Goal: Transaction & Acquisition: Obtain resource

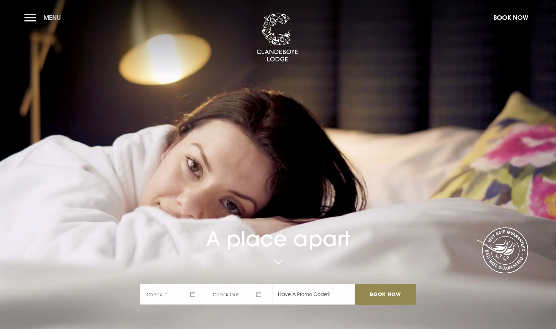
click at [55, 17] on span "Menu" at bounding box center [52, 18] width 17 height 8
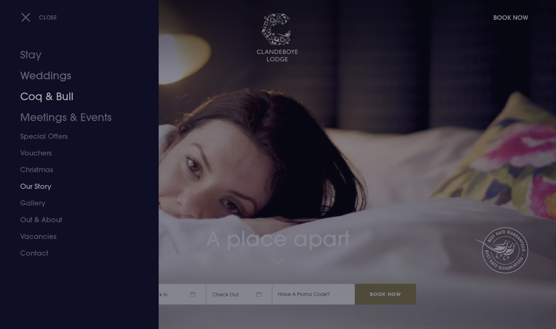
click at [52, 79] on link "Weddings" at bounding box center [75, 75] width 110 height 21
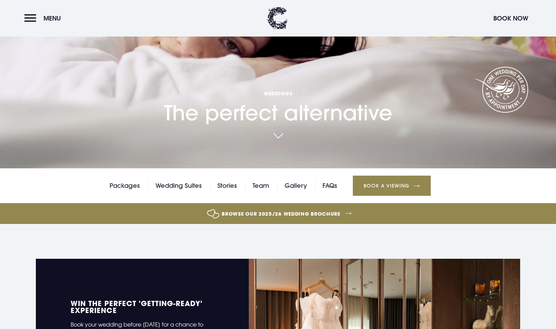
scroll to position [289, 0]
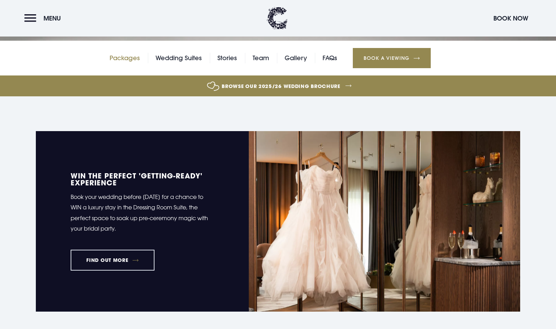
click at [112, 58] on link "Packages" at bounding box center [125, 58] width 30 height 10
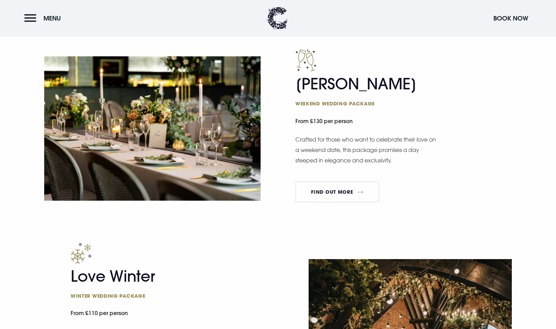
scroll to position [780, 0]
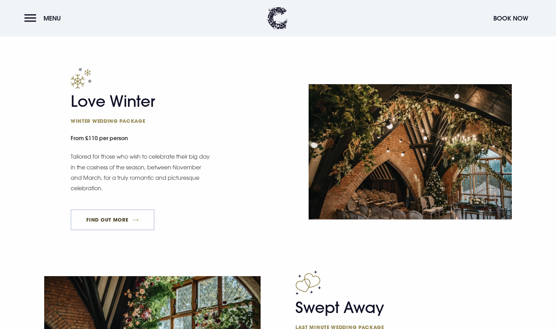
click at [137, 222] on link "FIND OUT MORE" at bounding box center [113, 220] width 84 height 21
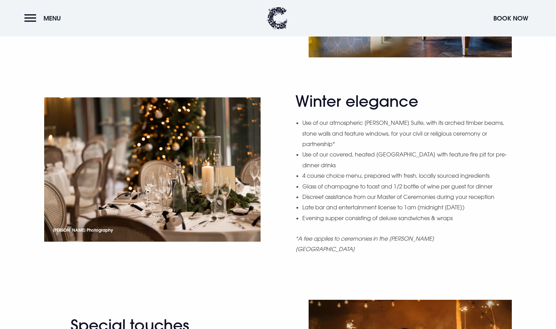
scroll to position [89, 0]
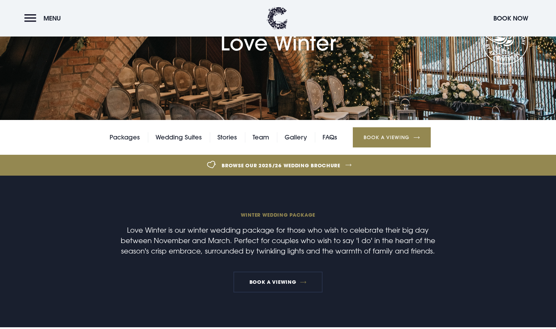
click at [319, 165] on link "Browse our 2025/26 wedding brochure" at bounding box center [280, 165] width 1231 height 26
